Goal: Transaction & Acquisition: Purchase product/service

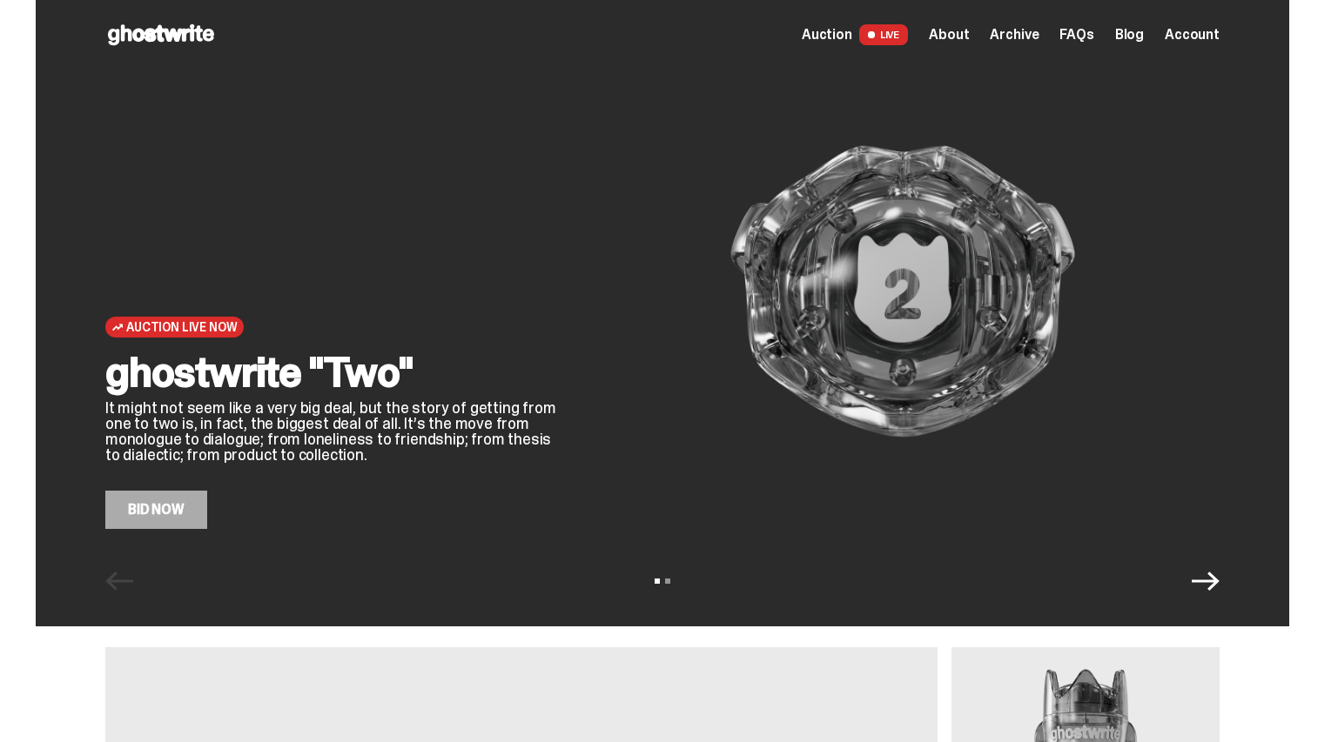
click at [151, 541] on div "Auction Live Now ghostwrite "Two" It might not seem like a very big deal, but t…" at bounding box center [662, 313] width 1253 height 627
click at [153, 528] on link "Bid Now" at bounding box center [156, 510] width 102 height 38
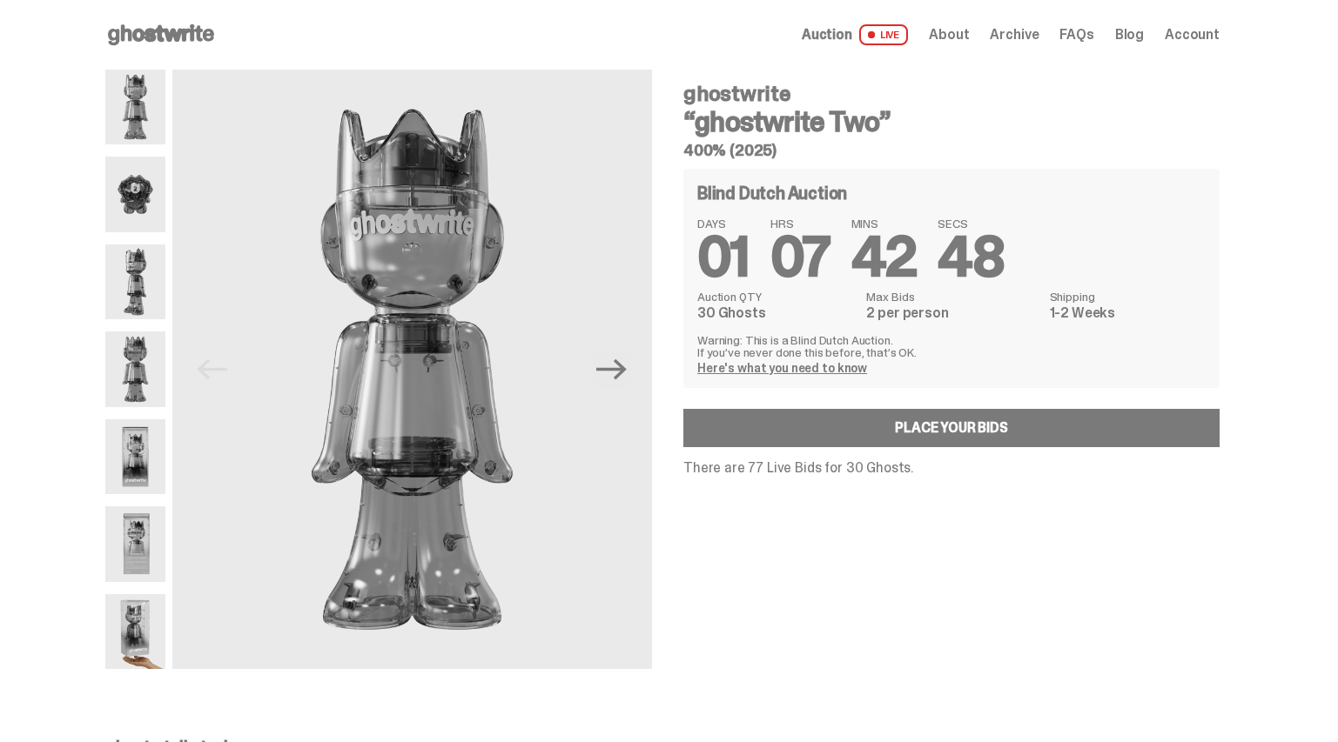
click at [1033, 33] on span "Archive" at bounding box center [1014, 35] width 49 height 14
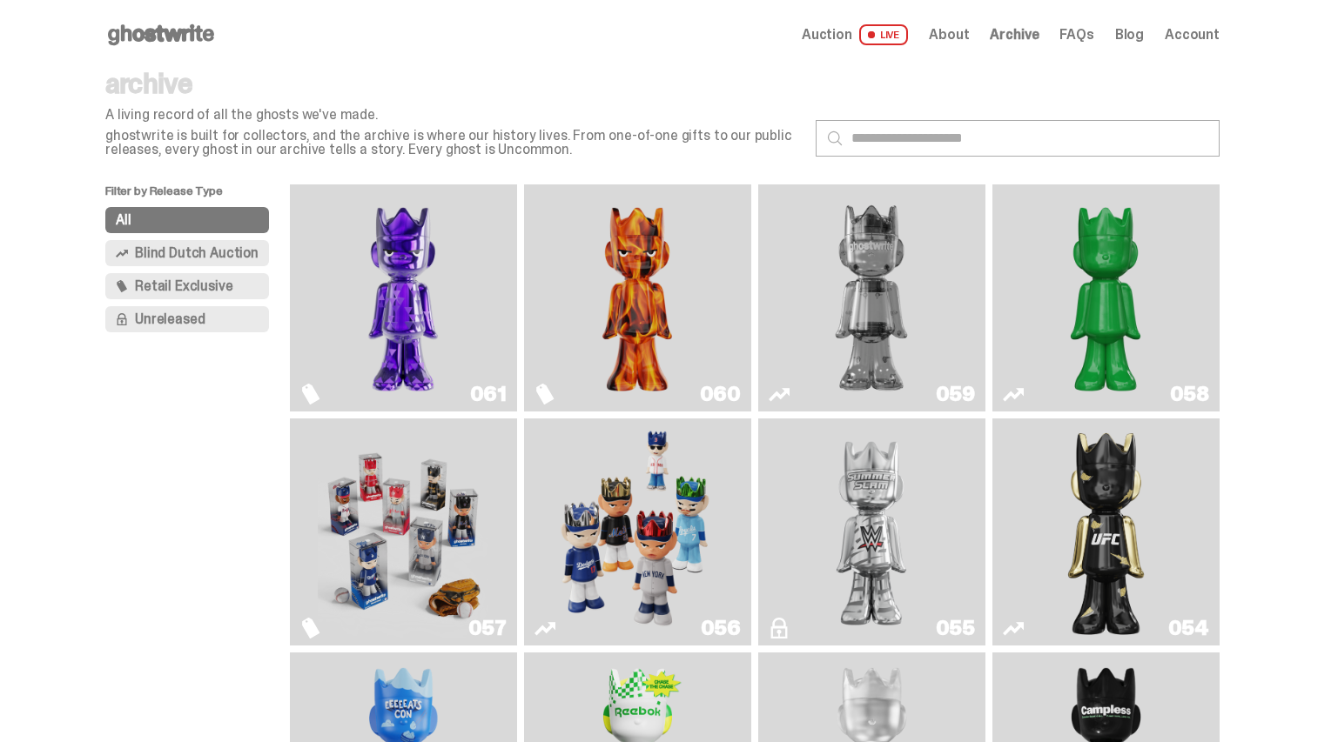
click at [452, 325] on img "Fantasy" at bounding box center [403, 297] width 171 height 213
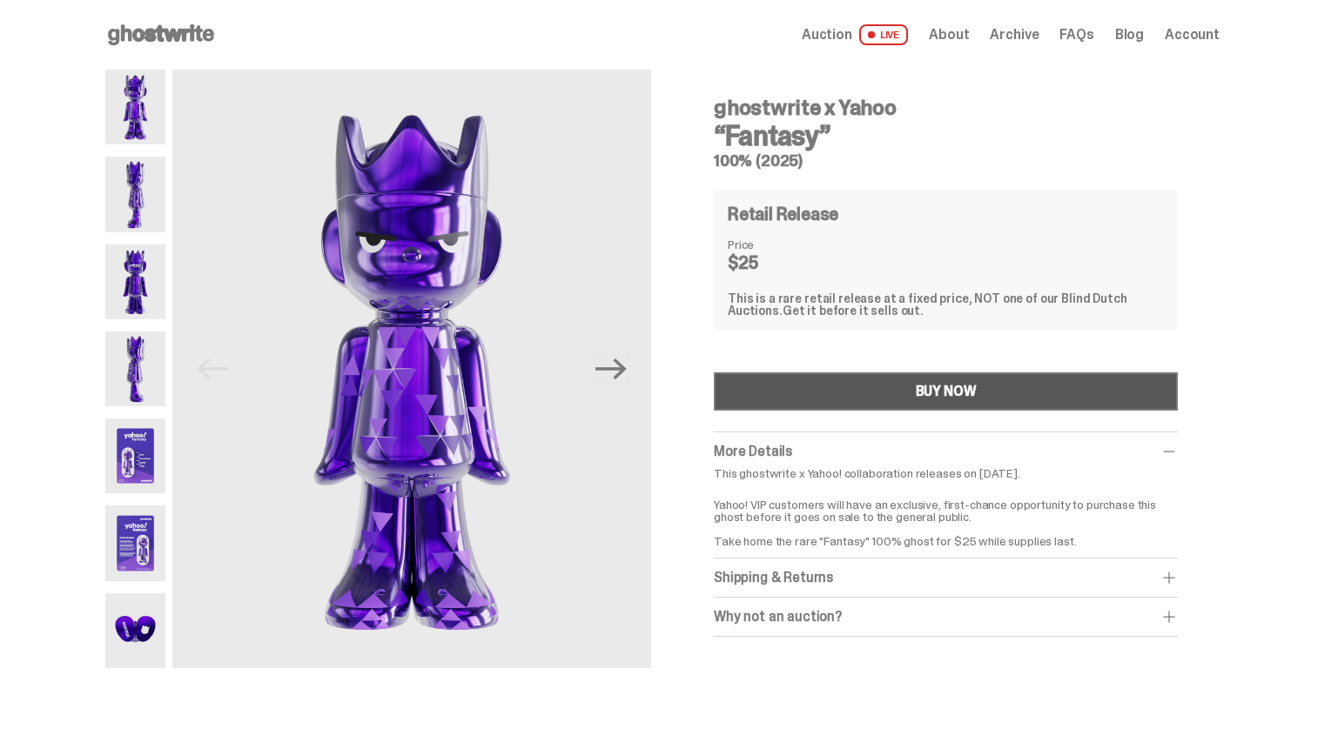
click at [896, 398] on button "BUY NOW" at bounding box center [946, 392] width 464 height 38
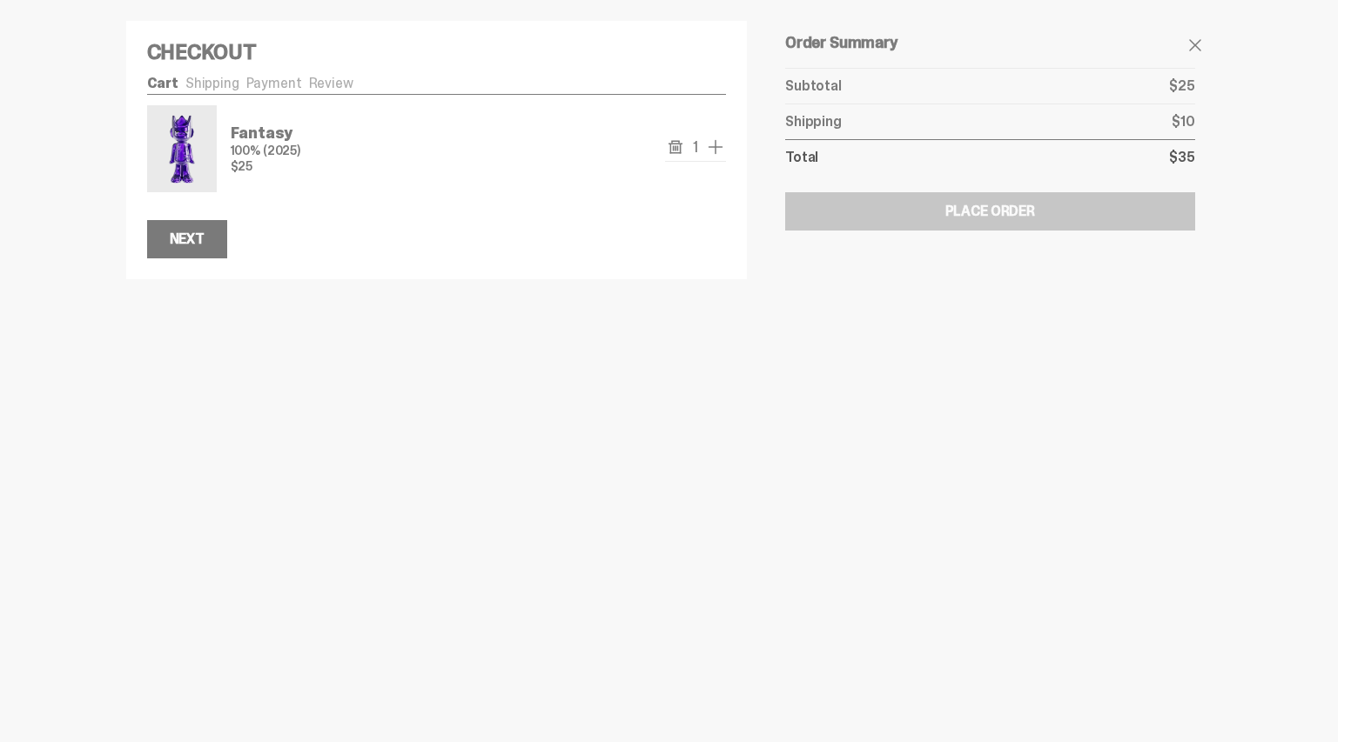
click at [720, 149] on span "add one" at bounding box center [715, 147] width 21 height 21
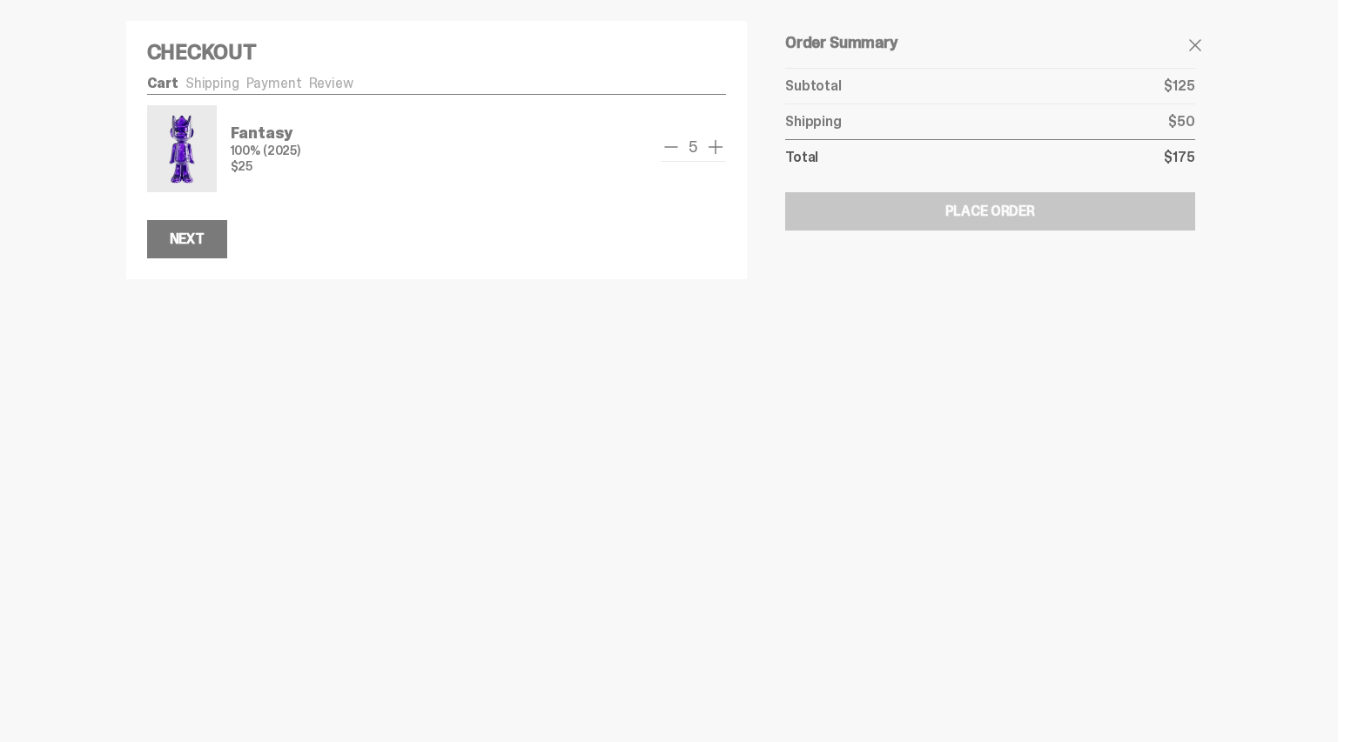
click at [720, 149] on span "add one" at bounding box center [715, 147] width 21 height 21
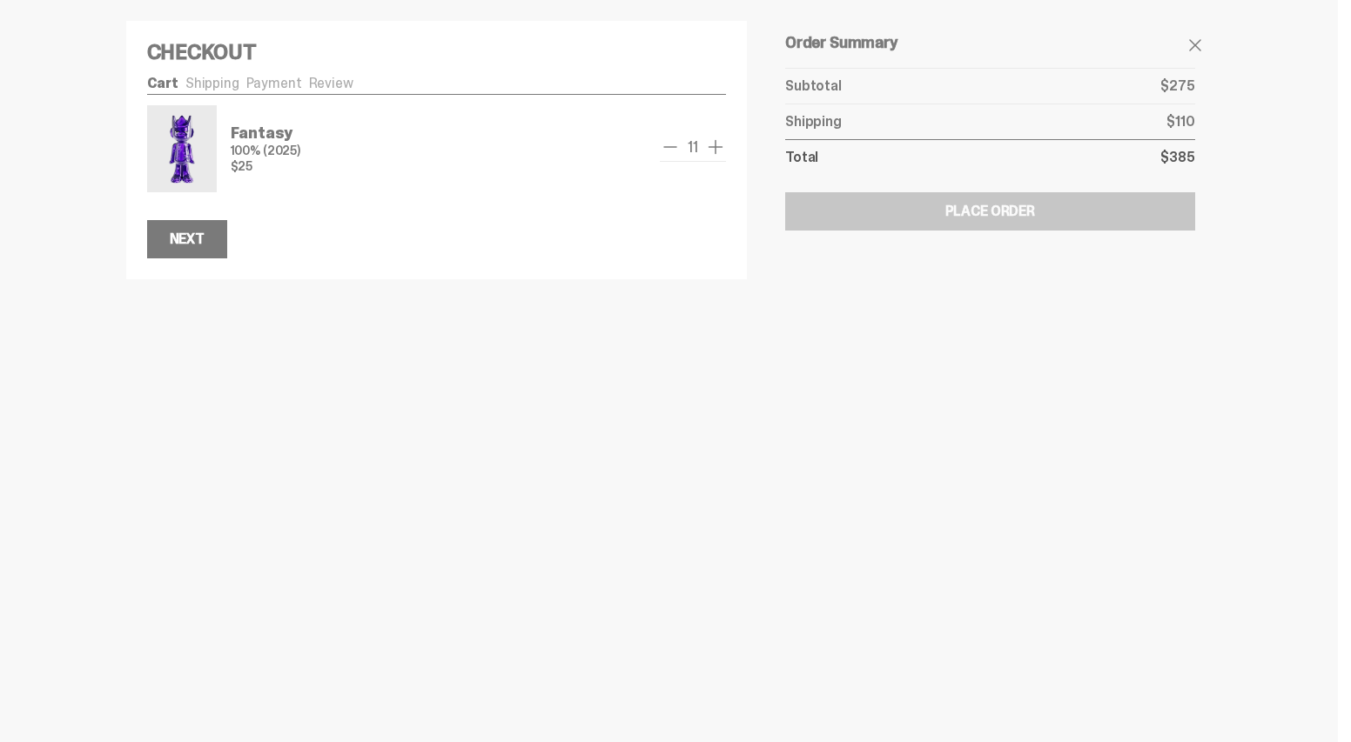
click at [720, 149] on span "add one" at bounding box center [715, 147] width 21 height 21
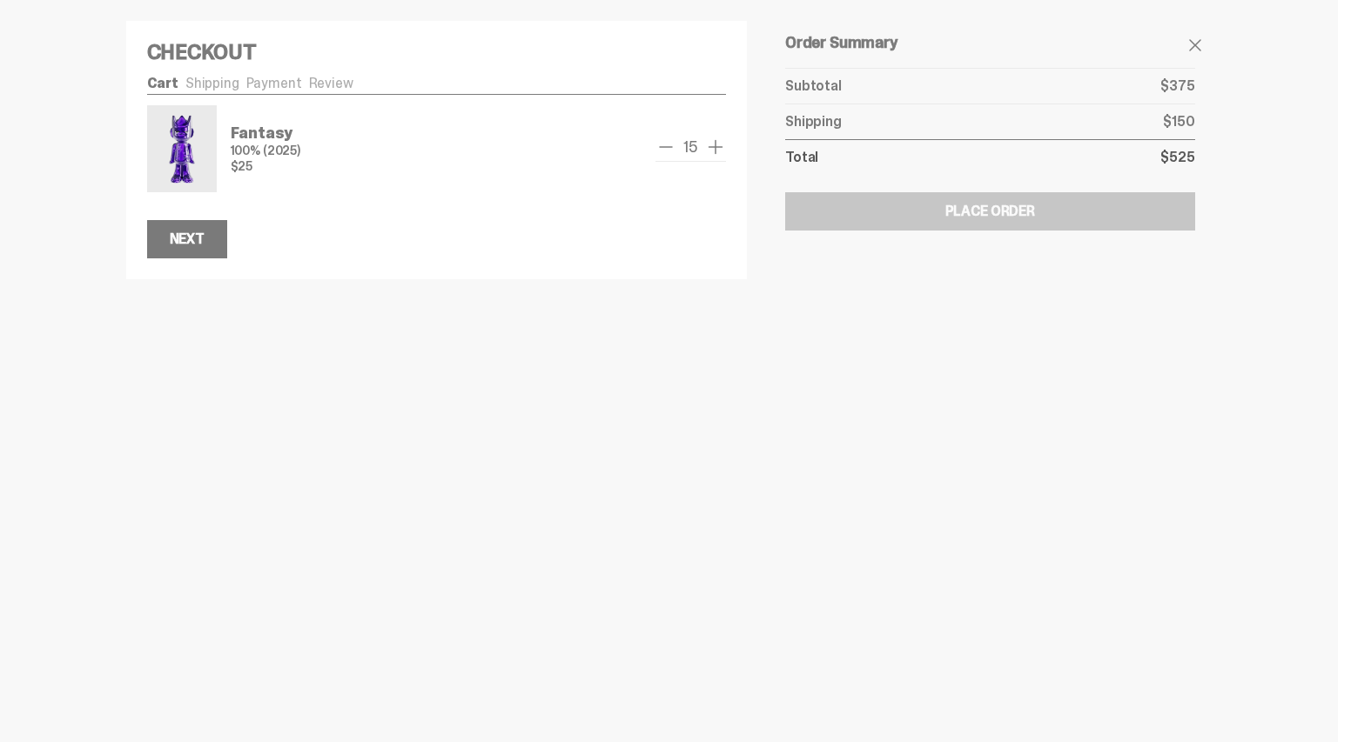
click at [720, 149] on span "add one" at bounding box center [715, 147] width 21 height 21
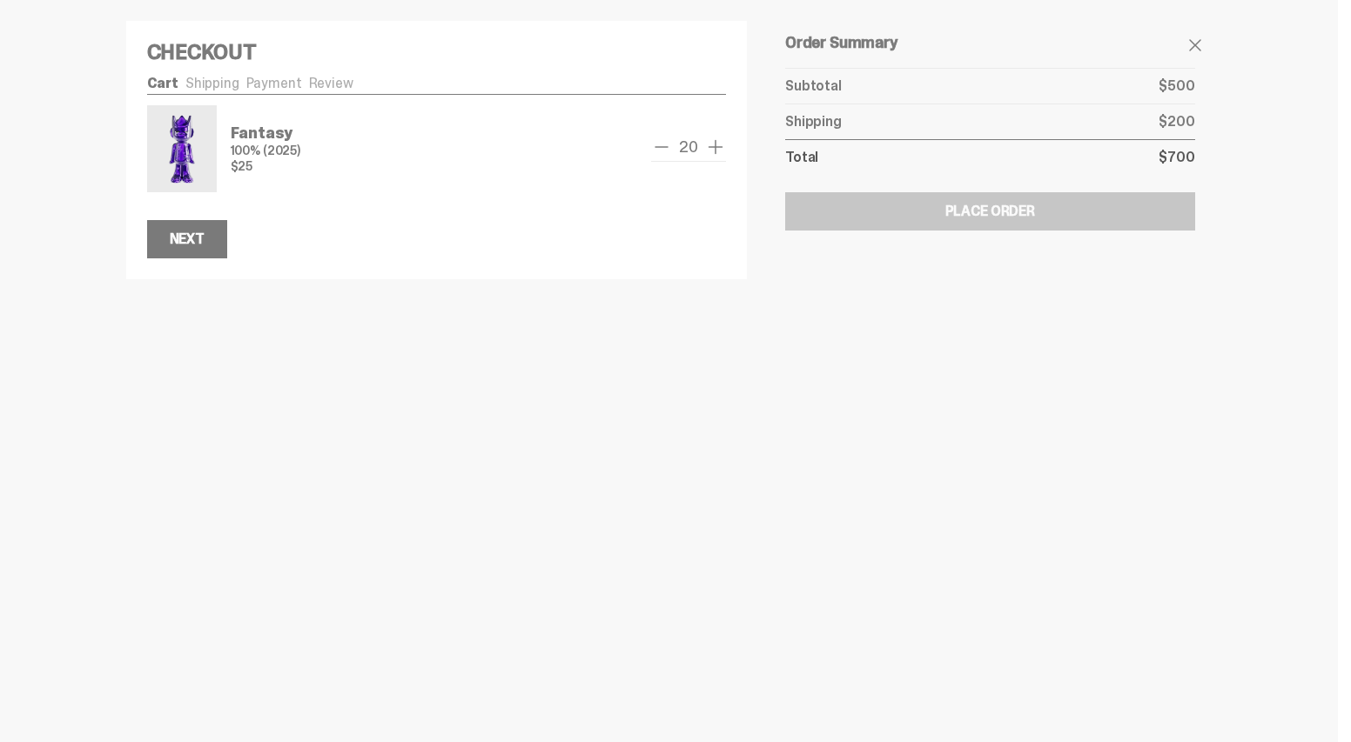
click at [720, 149] on span "add one" at bounding box center [715, 147] width 21 height 21
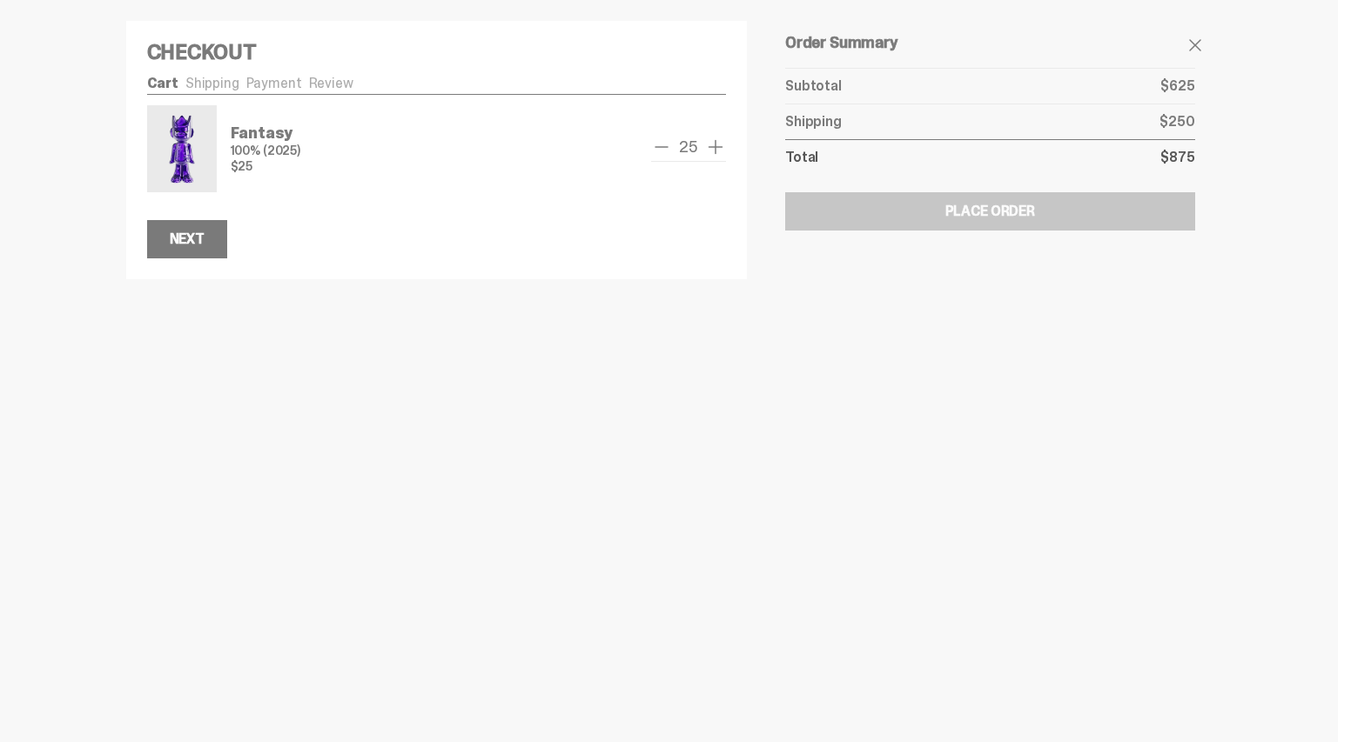
click at [720, 149] on span "add one" at bounding box center [715, 147] width 21 height 21
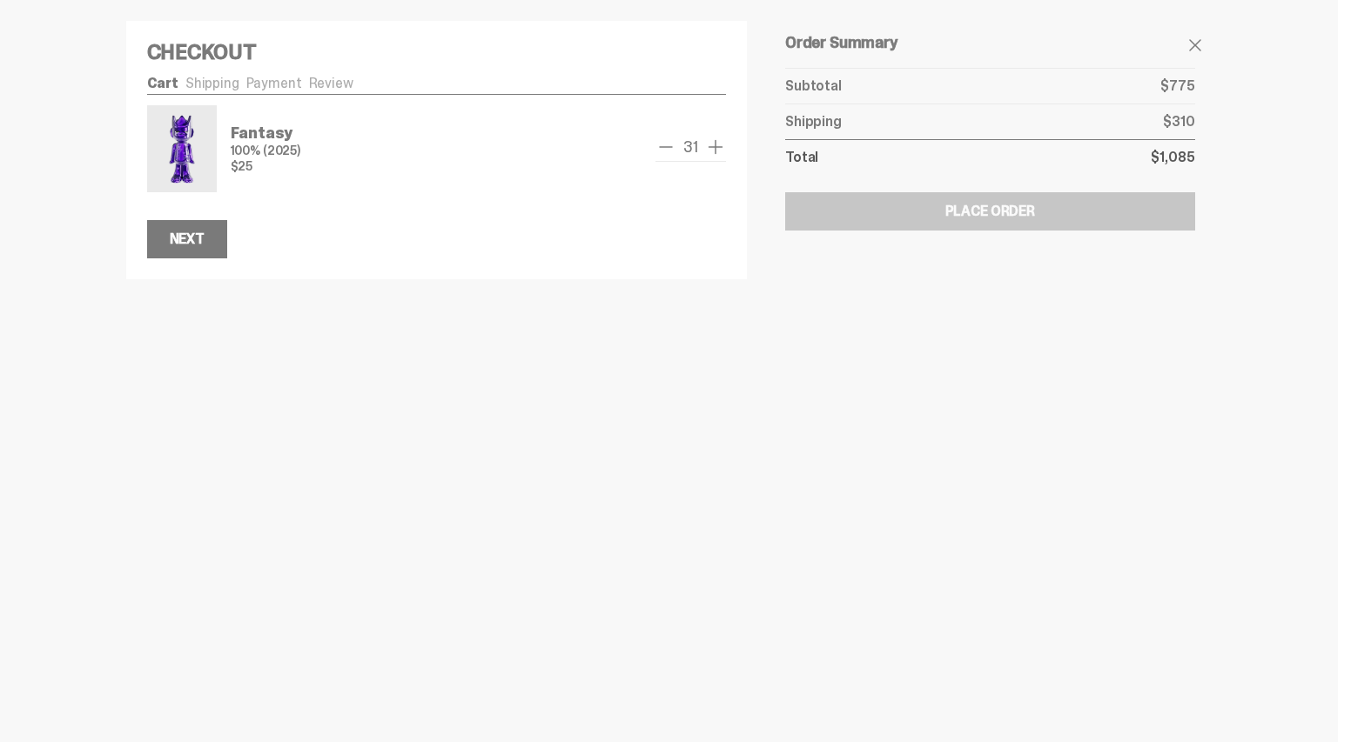
click at [720, 149] on span "add one" at bounding box center [715, 147] width 21 height 21
click at [672, 155] on span "remove one" at bounding box center [661, 147] width 21 height 21
click at [676, 155] on span "remove one" at bounding box center [665, 147] width 21 height 21
click at [672, 155] on span "remove one" at bounding box center [661, 147] width 21 height 21
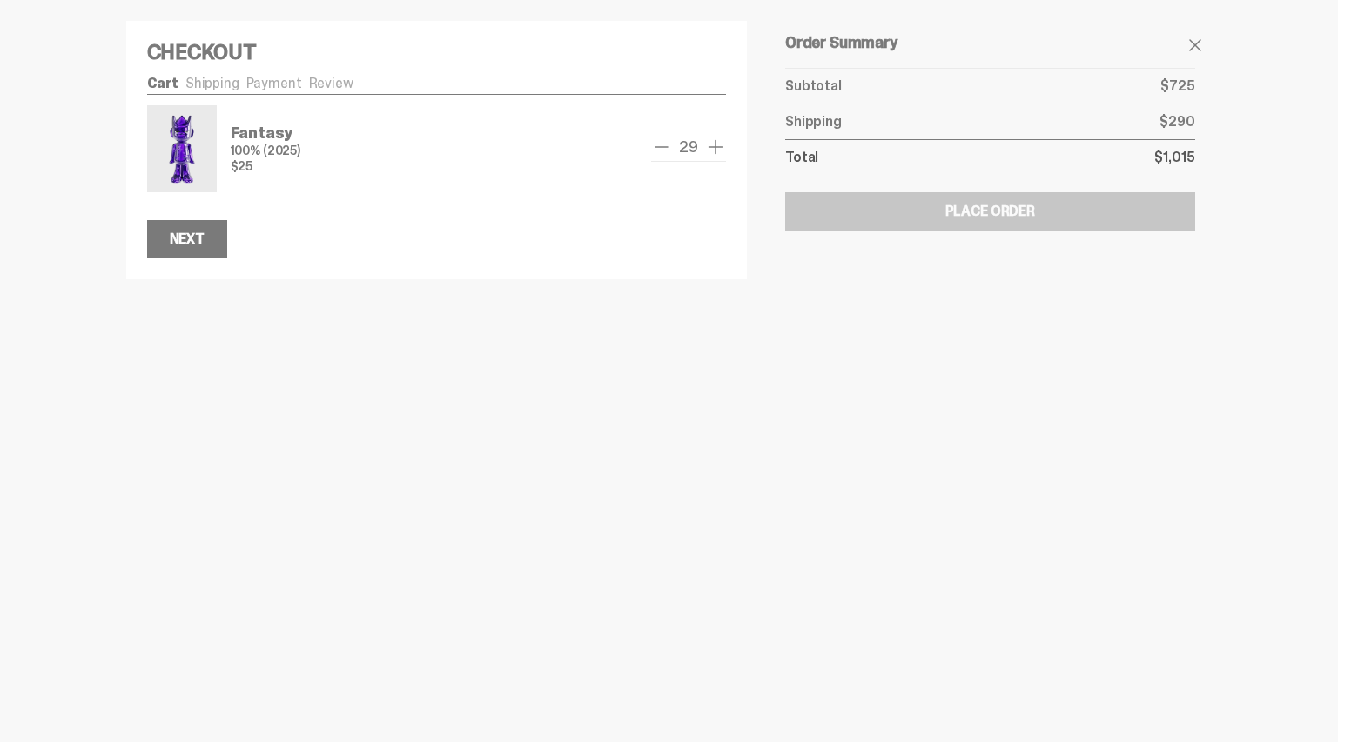
click at [672, 155] on span "remove one" at bounding box center [661, 147] width 21 height 21
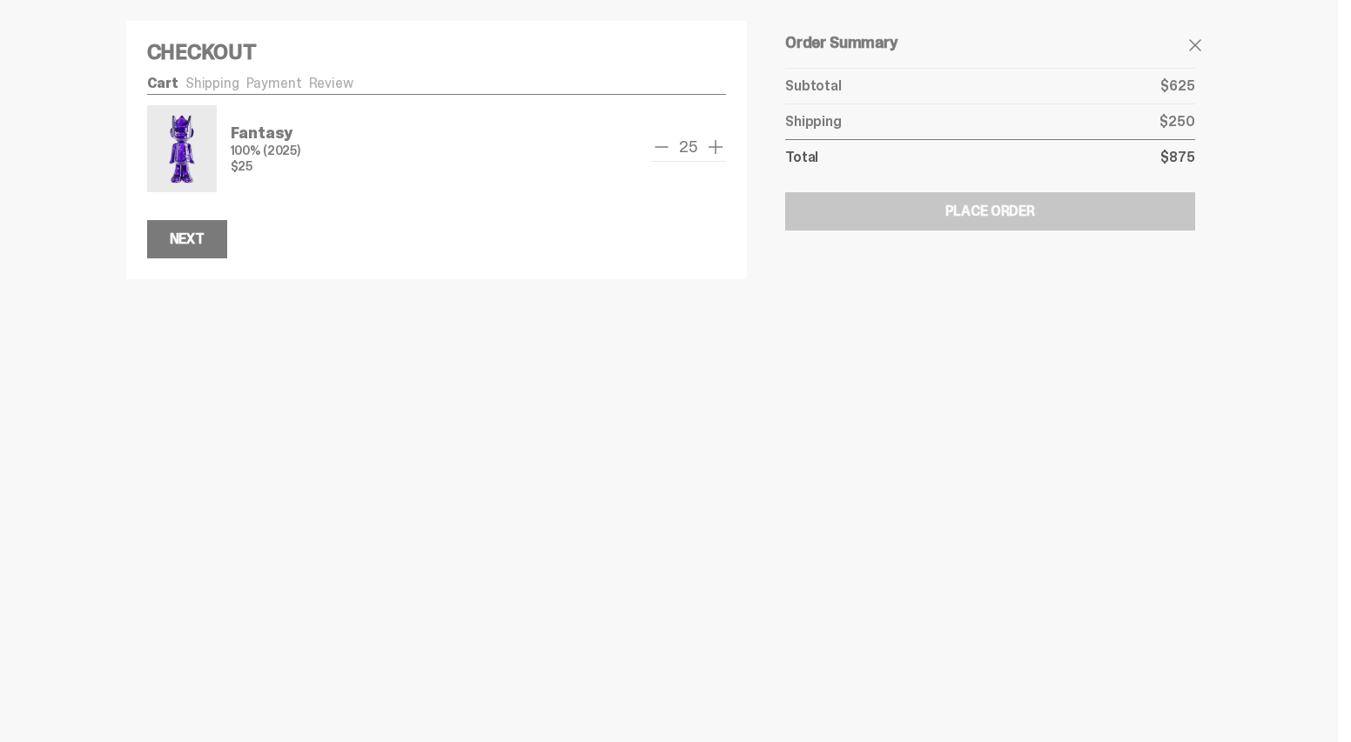
click at [672, 155] on span "remove one" at bounding box center [661, 147] width 21 height 21
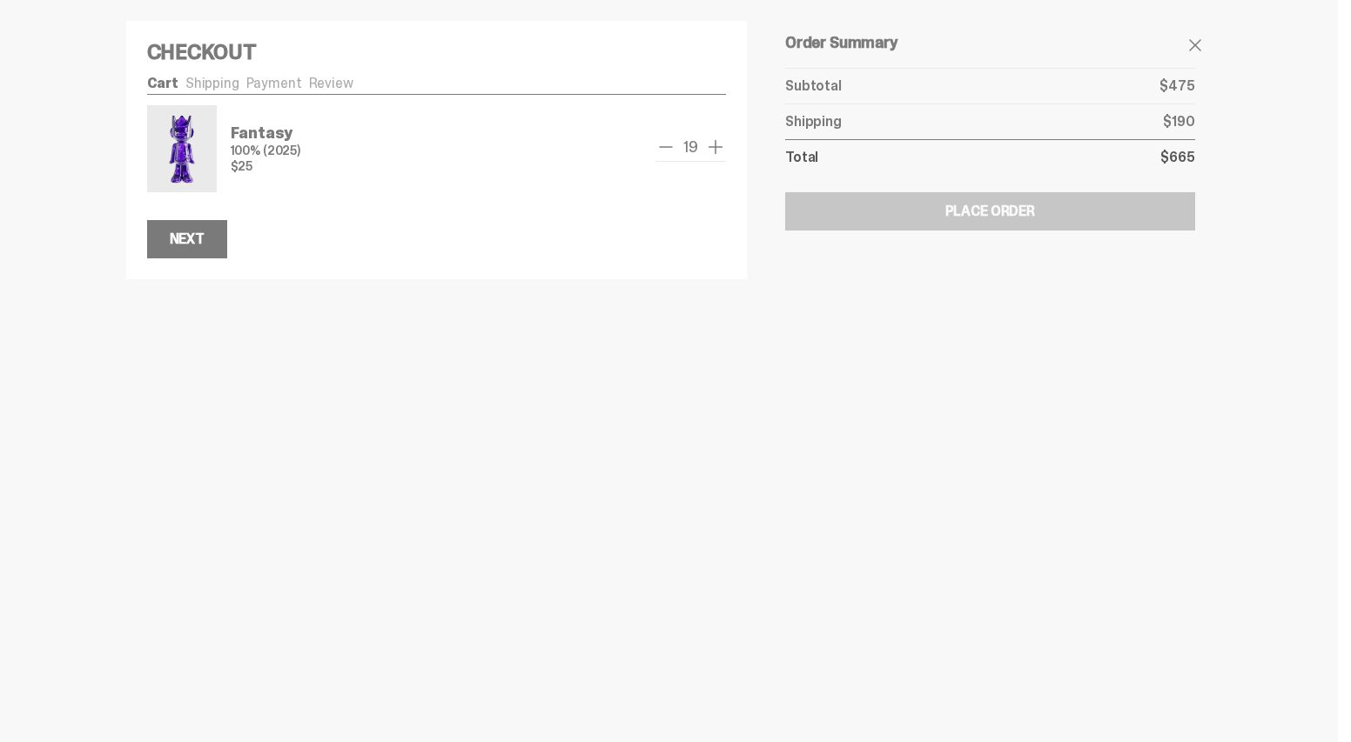
click at [676, 155] on span "remove one" at bounding box center [665, 147] width 21 height 21
click at [676, 155] on span "remove one" at bounding box center [666, 147] width 21 height 21
click at [676, 155] on span "remove one" at bounding box center [665, 147] width 21 height 21
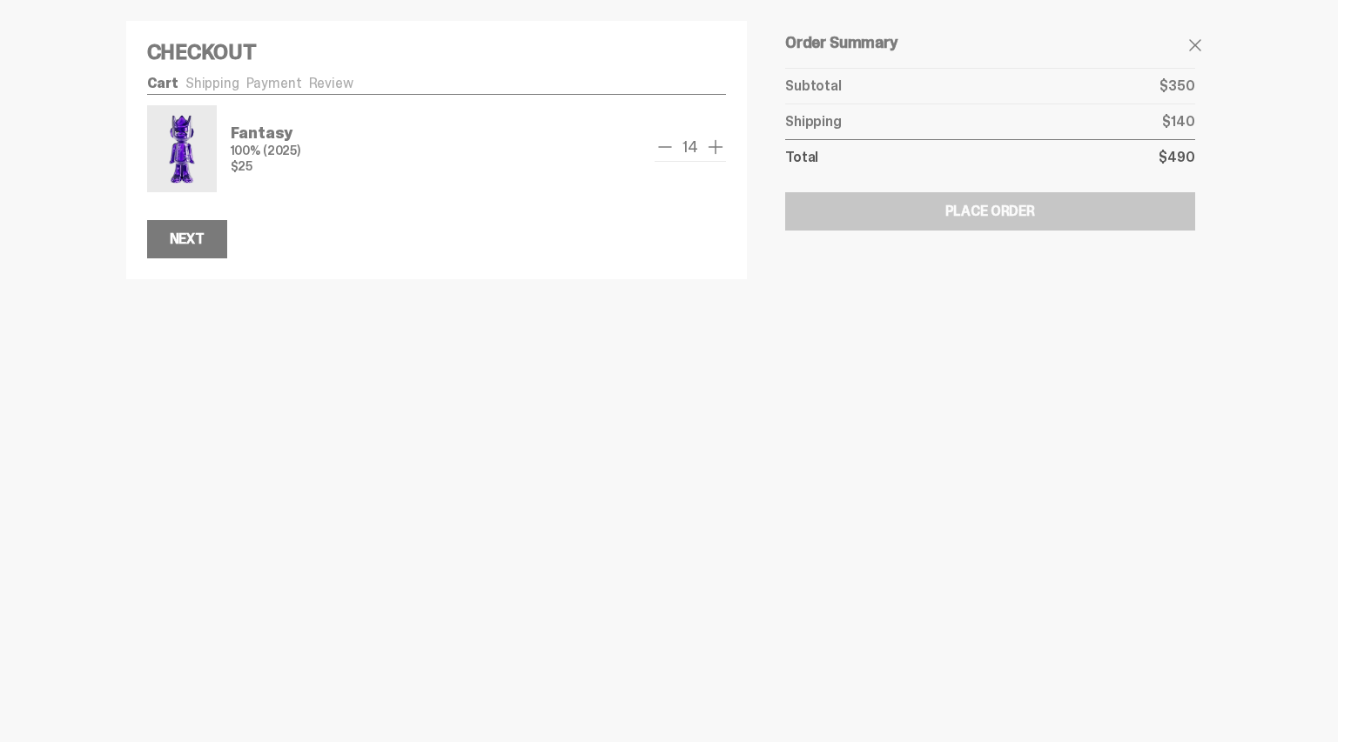
click at [675, 155] on span "remove one" at bounding box center [665, 147] width 21 height 21
click at [676, 155] on span "remove one" at bounding box center [665, 147] width 21 height 21
click at [676, 155] on span "remove one" at bounding box center [670, 147] width 21 height 21
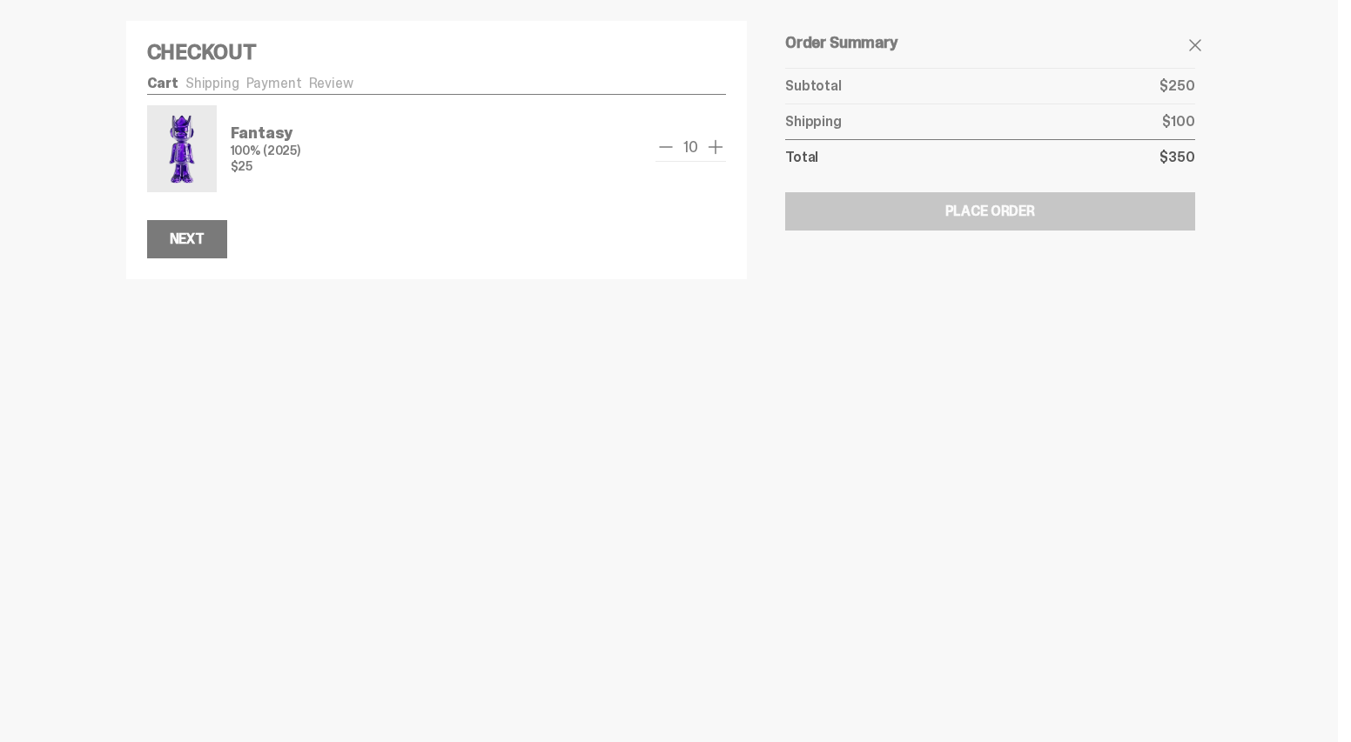
click at [676, 155] on span "remove one" at bounding box center [665, 147] width 21 height 21
click at [676, 155] on span "remove one" at bounding box center [671, 147] width 21 height 21
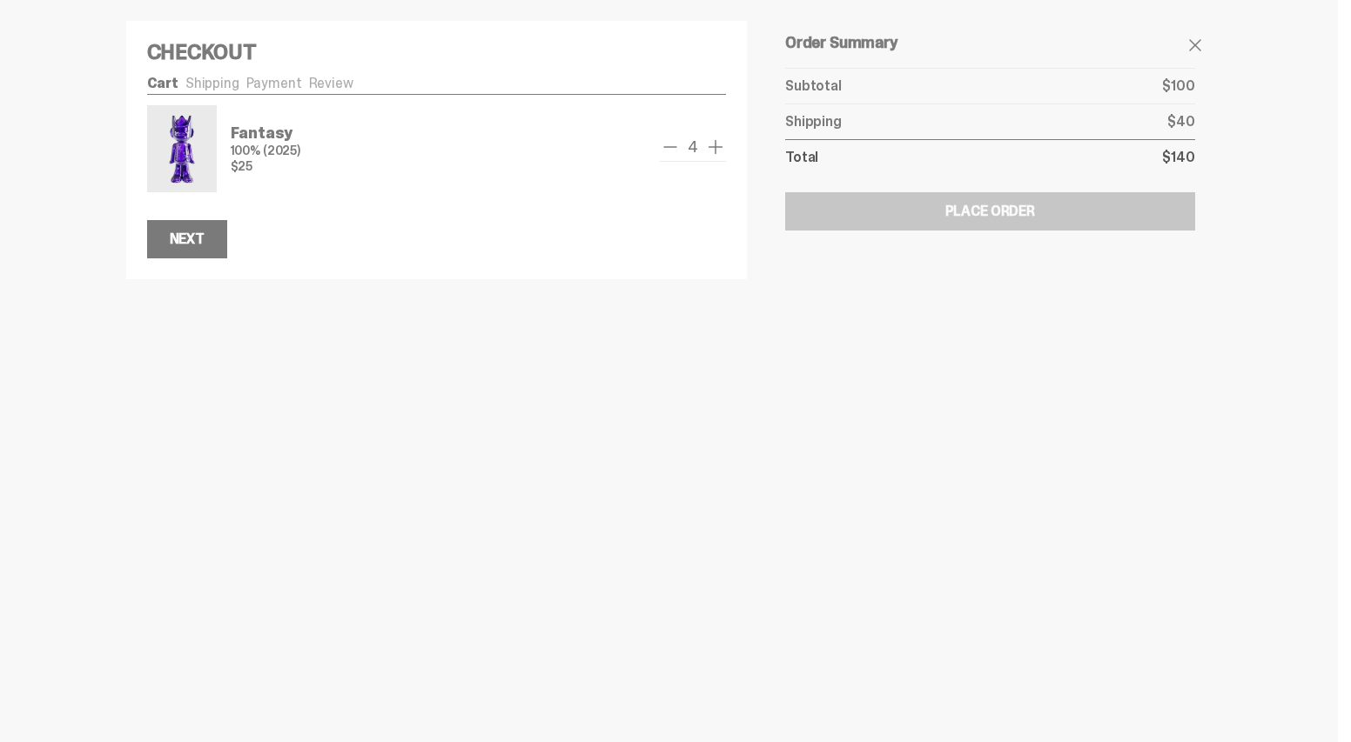
click at [676, 155] on span "remove one" at bounding box center [670, 147] width 21 height 21
click at [676, 155] on span "remove one" at bounding box center [671, 147] width 21 height 21
click at [676, 155] on div "2" at bounding box center [693, 149] width 65 height 25
click at [676, 154] on icon "remove" at bounding box center [675, 147] width 14 height 14
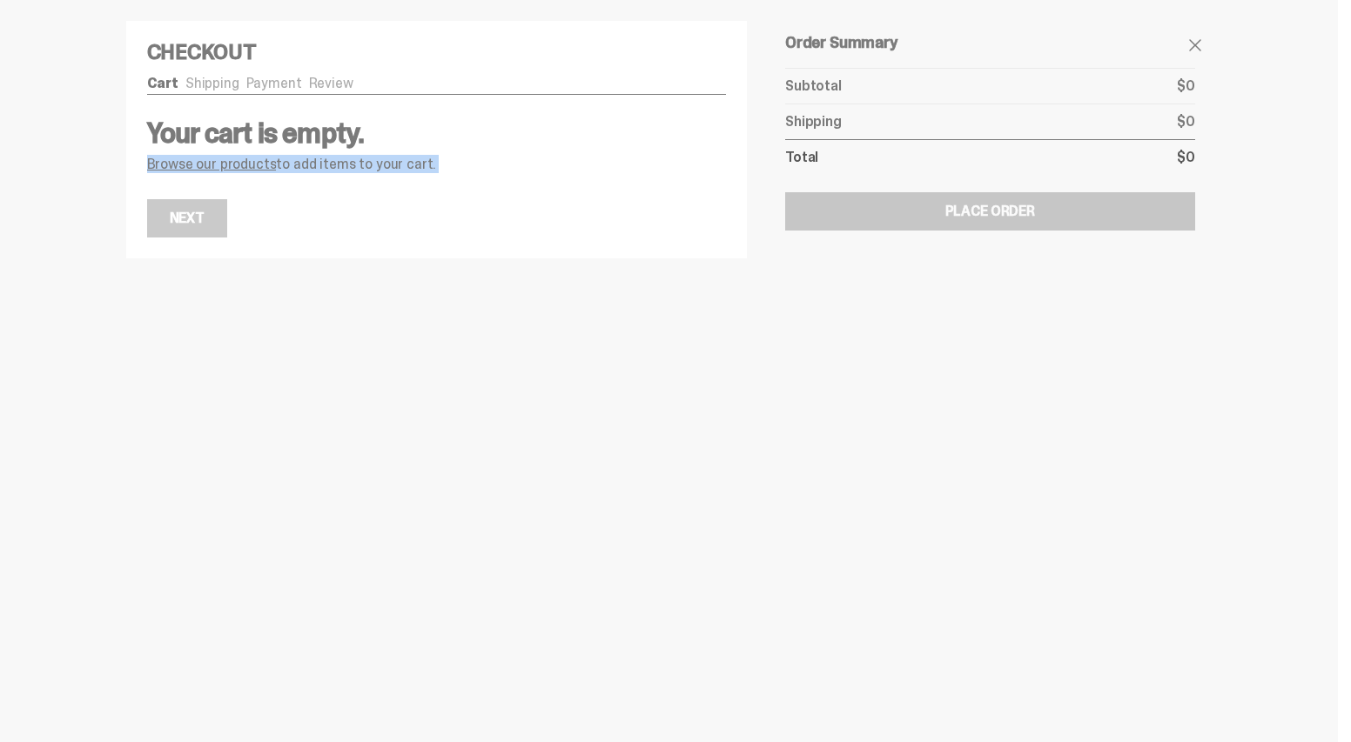
click at [676, 155] on div "Your cart is empty. Browse our products to add items to your cart." at bounding box center [437, 145] width 580 height 52
click at [675, 139] on h3 "Your cart is empty." at bounding box center [437, 133] width 580 height 28
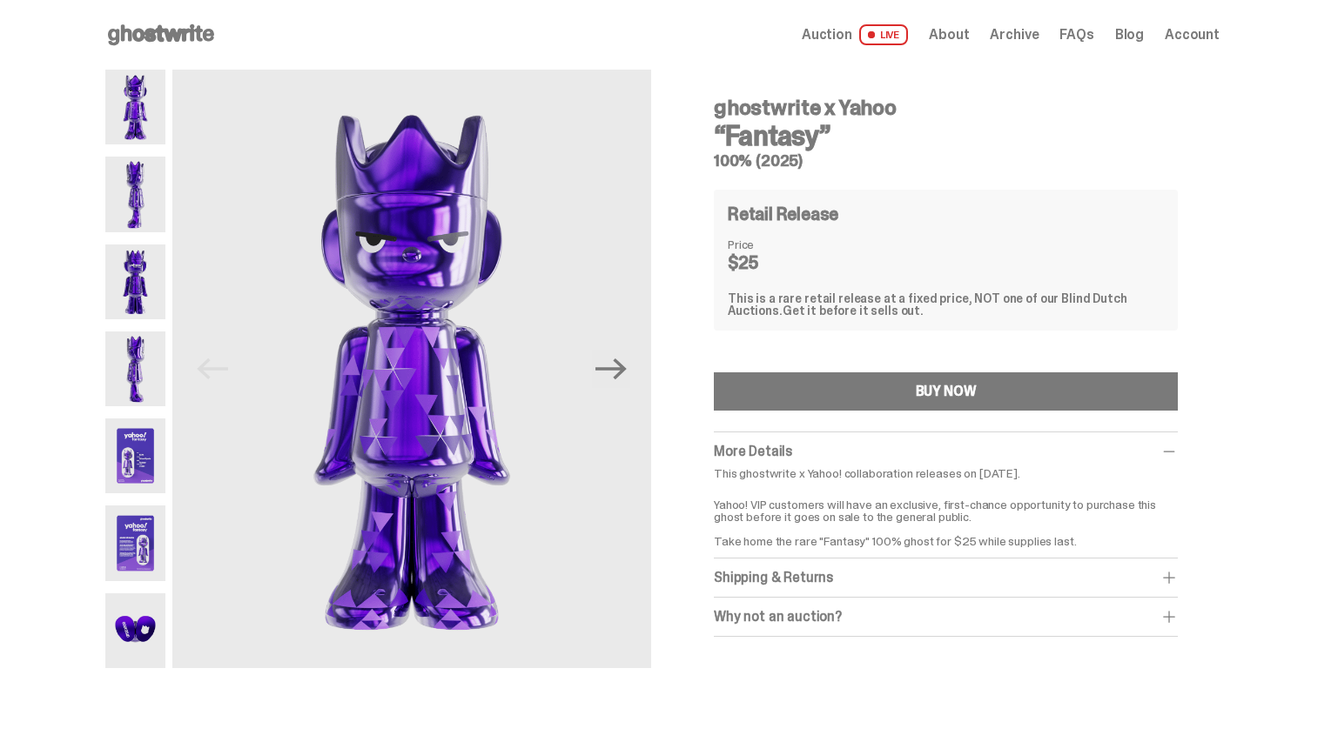
click at [139, 448] on img at bounding box center [135, 456] width 60 height 75
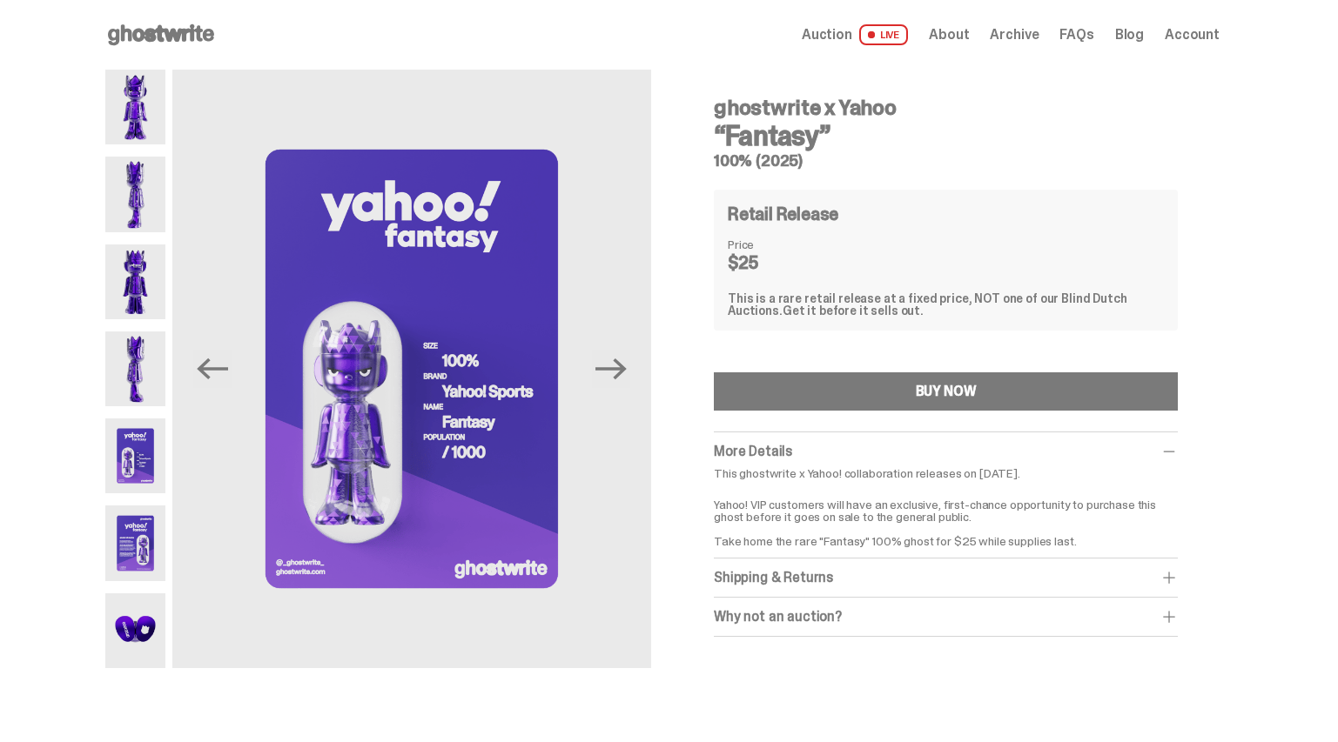
click at [171, 37] on icon at bounding box center [160, 35] width 111 height 28
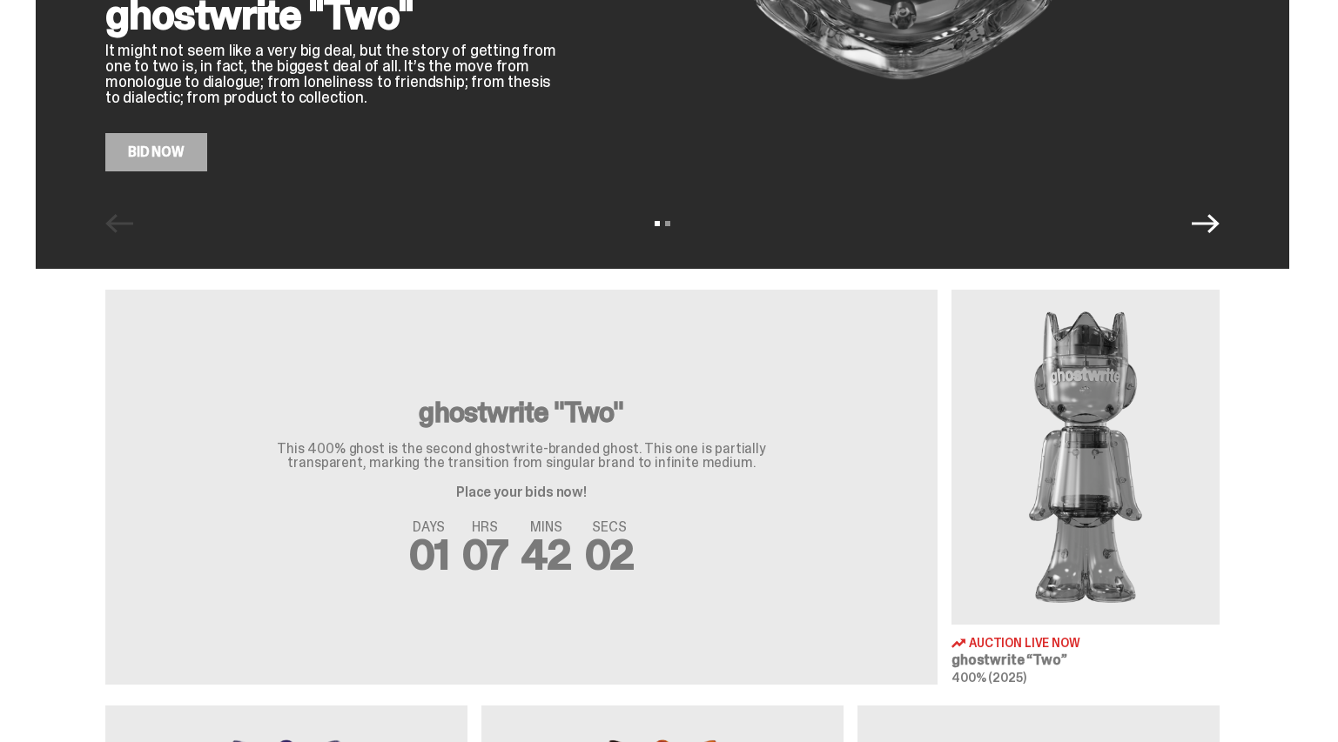
scroll to position [922, 0]
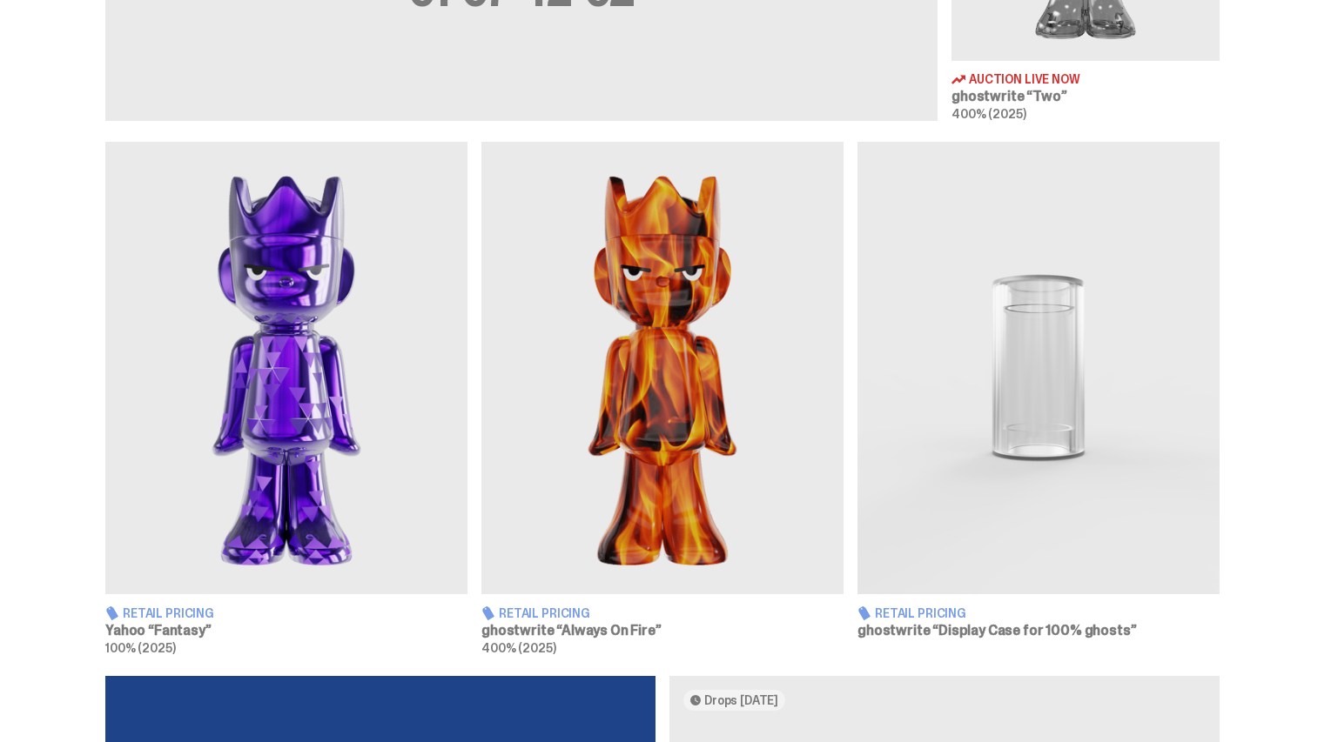
click at [1036, 412] on img at bounding box center [1038, 368] width 362 height 453
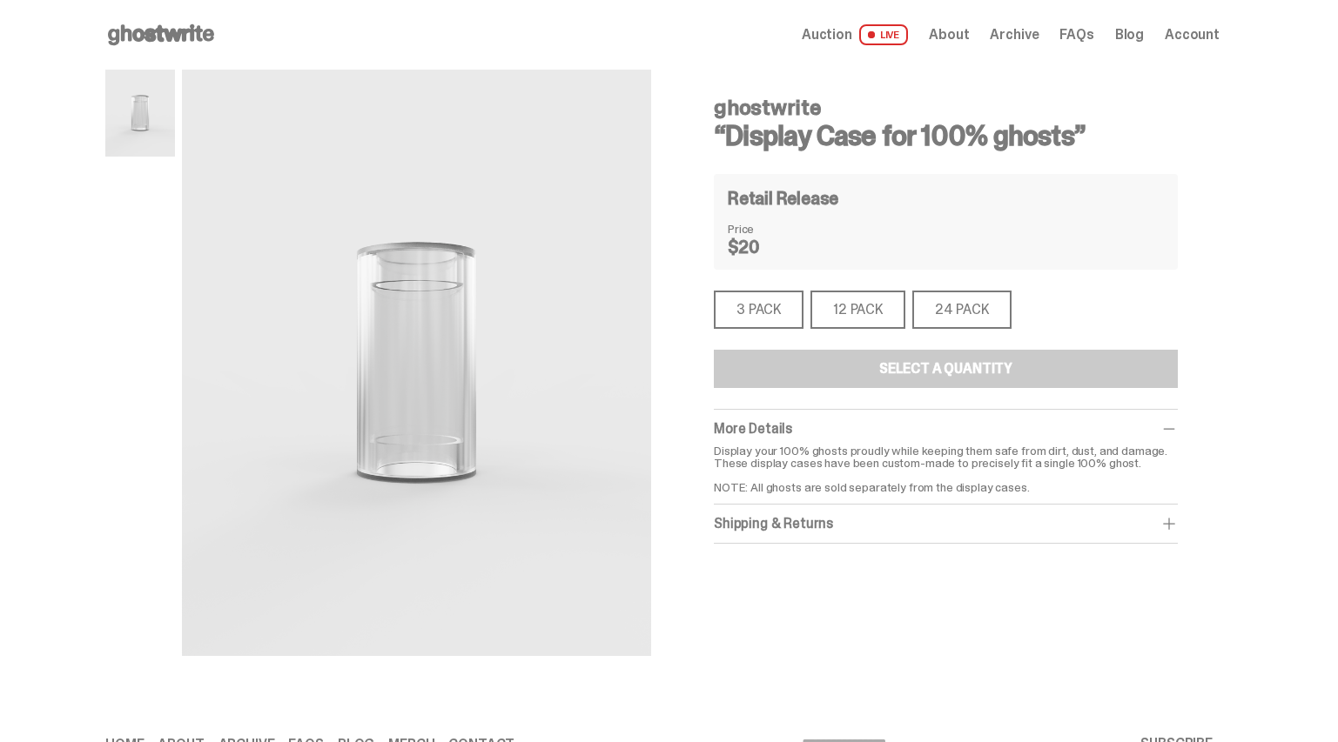
click at [746, 314] on div "3 PACK" at bounding box center [759, 310] width 90 height 38
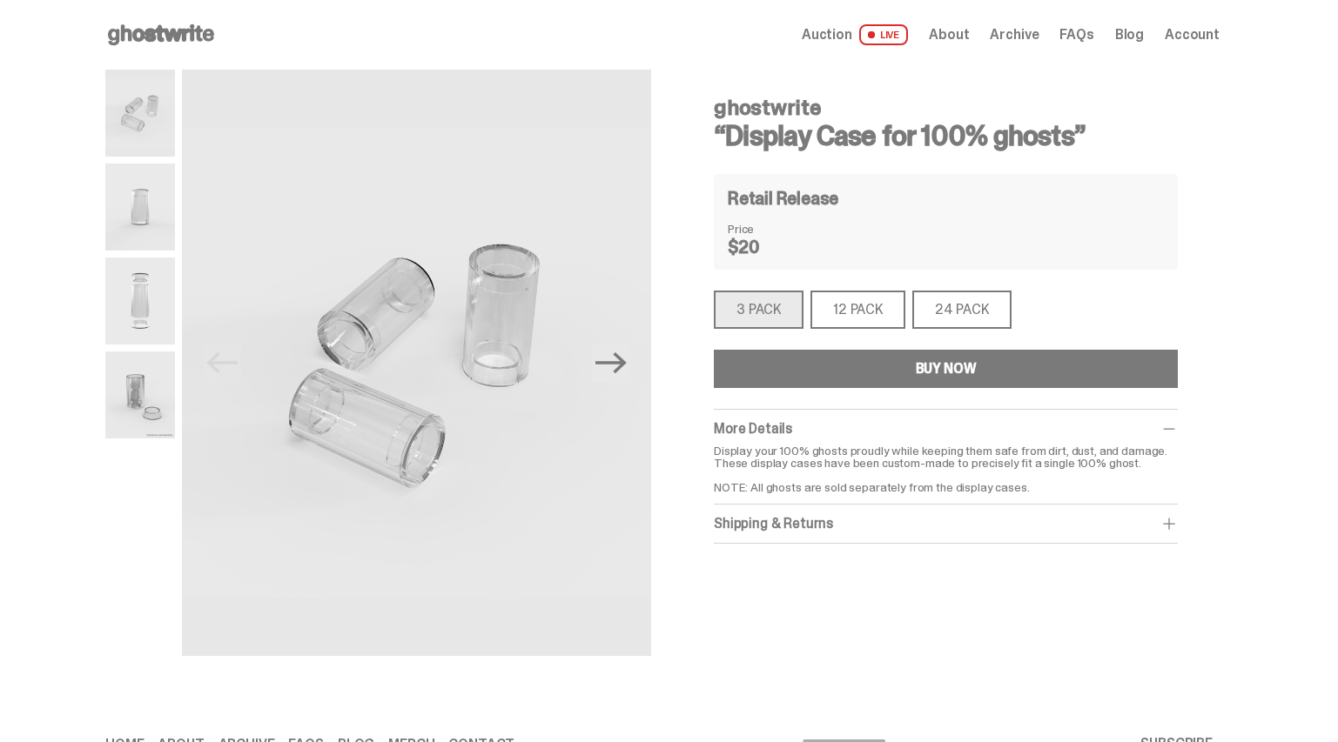
click at [801, 367] on button "BUY NOW" at bounding box center [946, 369] width 464 height 38
